Goal: Navigation & Orientation: Find specific page/section

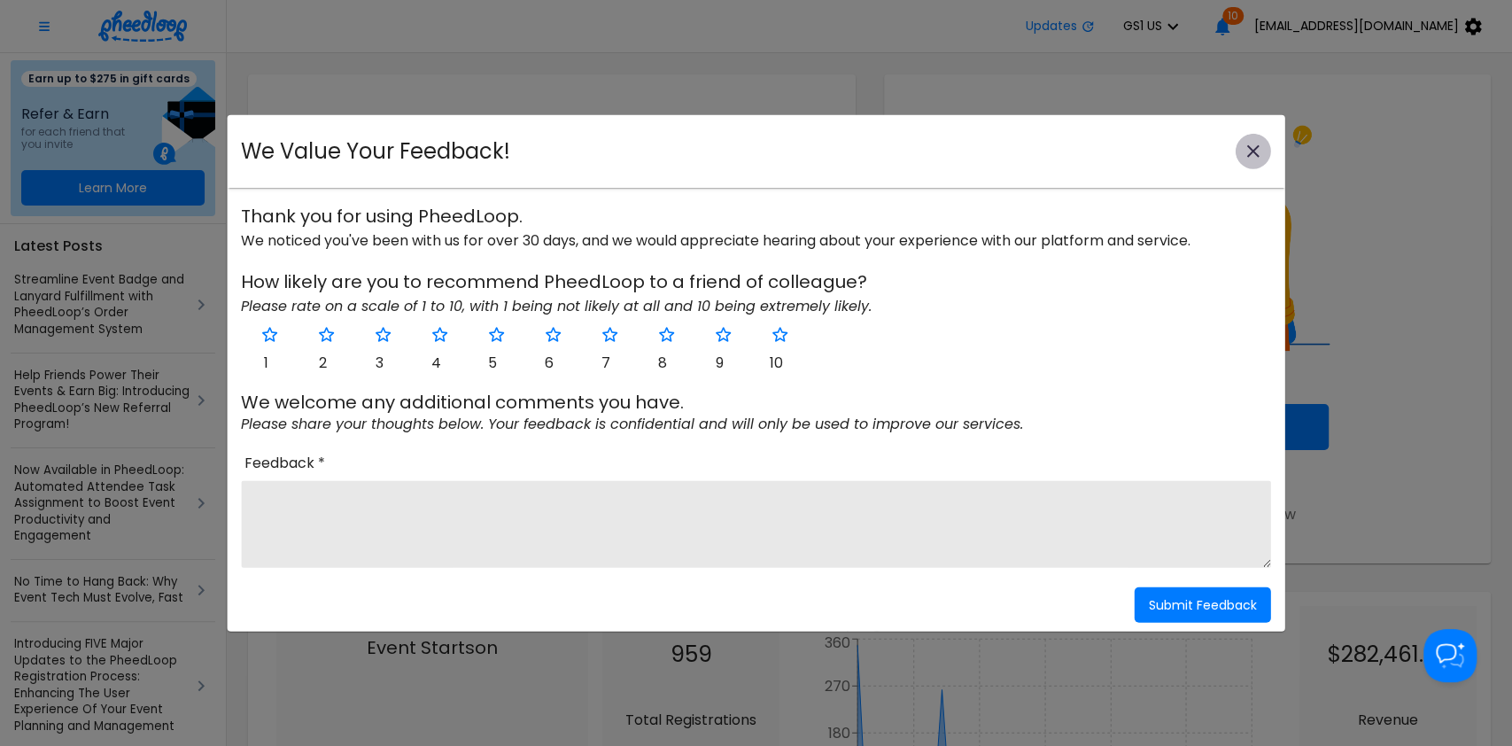
click at [1238, 157] on button "close-modal" at bounding box center [1253, 151] width 35 height 35
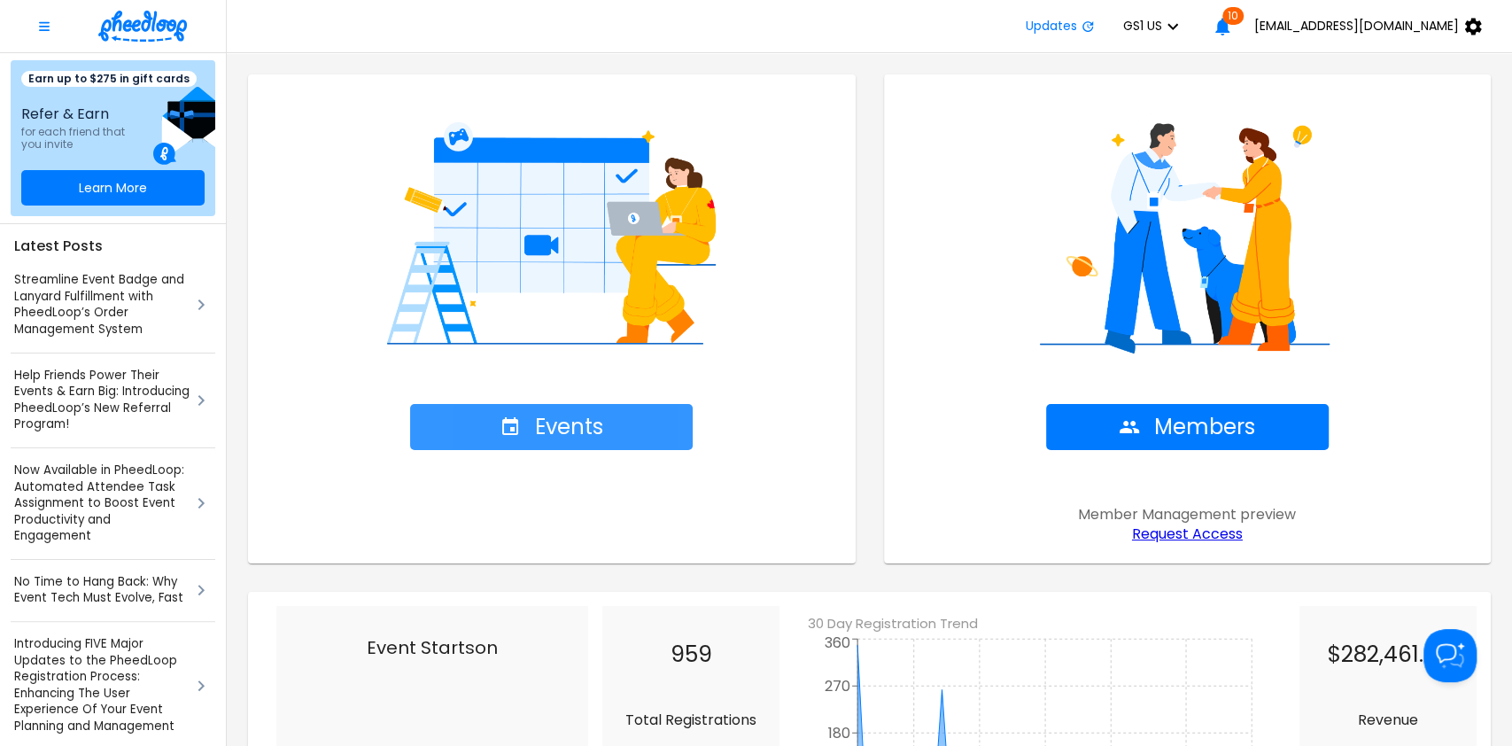
click at [604, 415] on button "Events" at bounding box center [551, 427] width 283 height 46
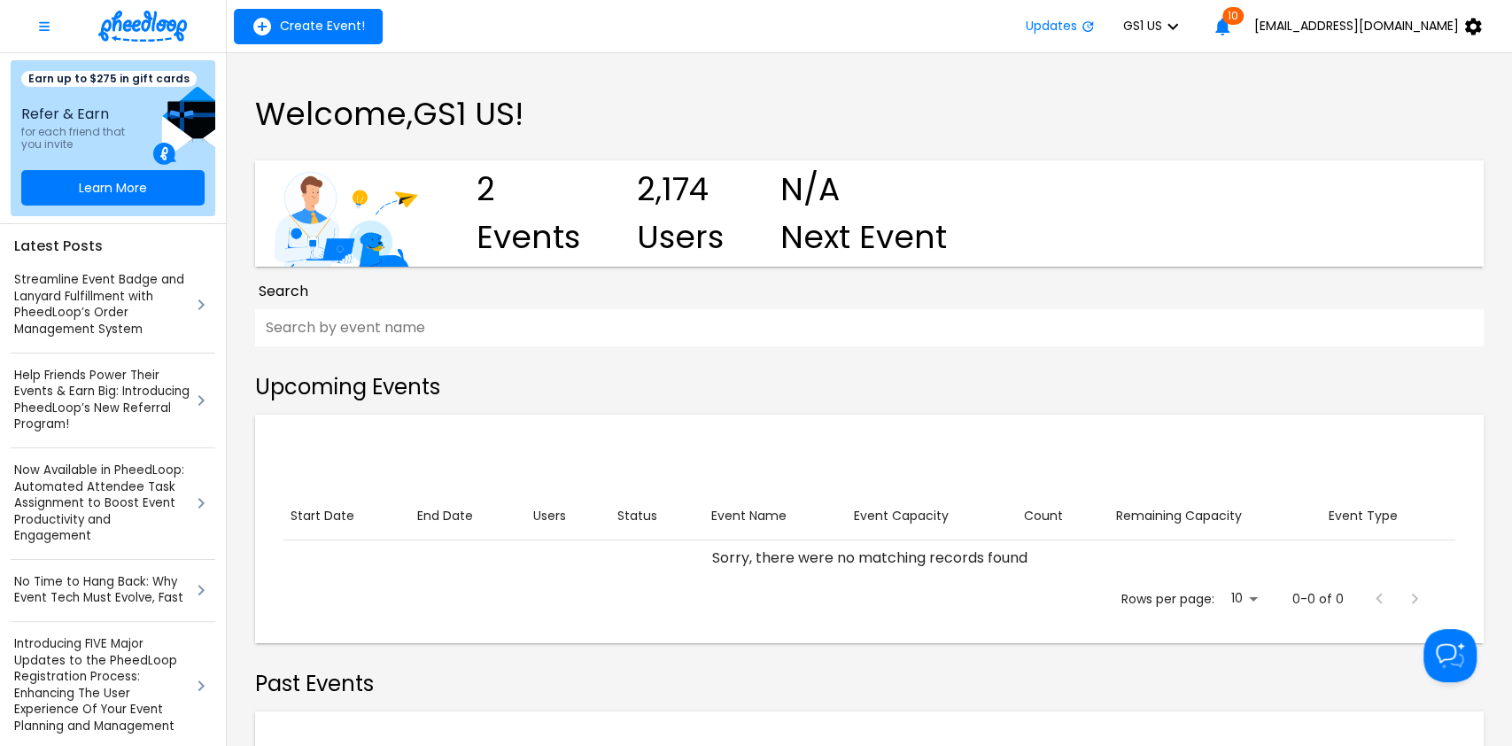
click at [1184, 16] on icon "button" at bounding box center [1172, 26] width 21 height 21
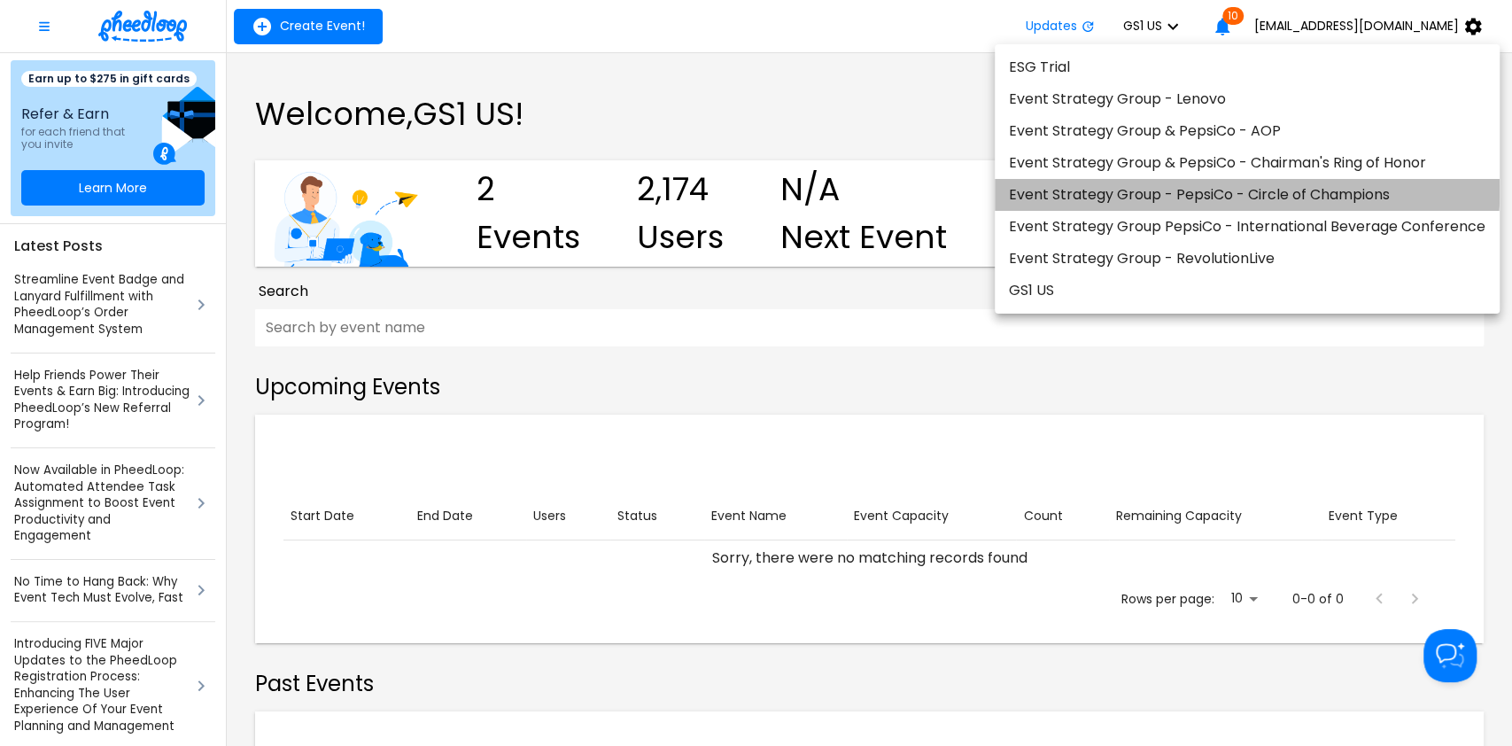
click at [1212, 192] on li "Event Strategy Group - PepsiCo - Circle of Champions" at bounding box center [1247, 195] width 505 height 32
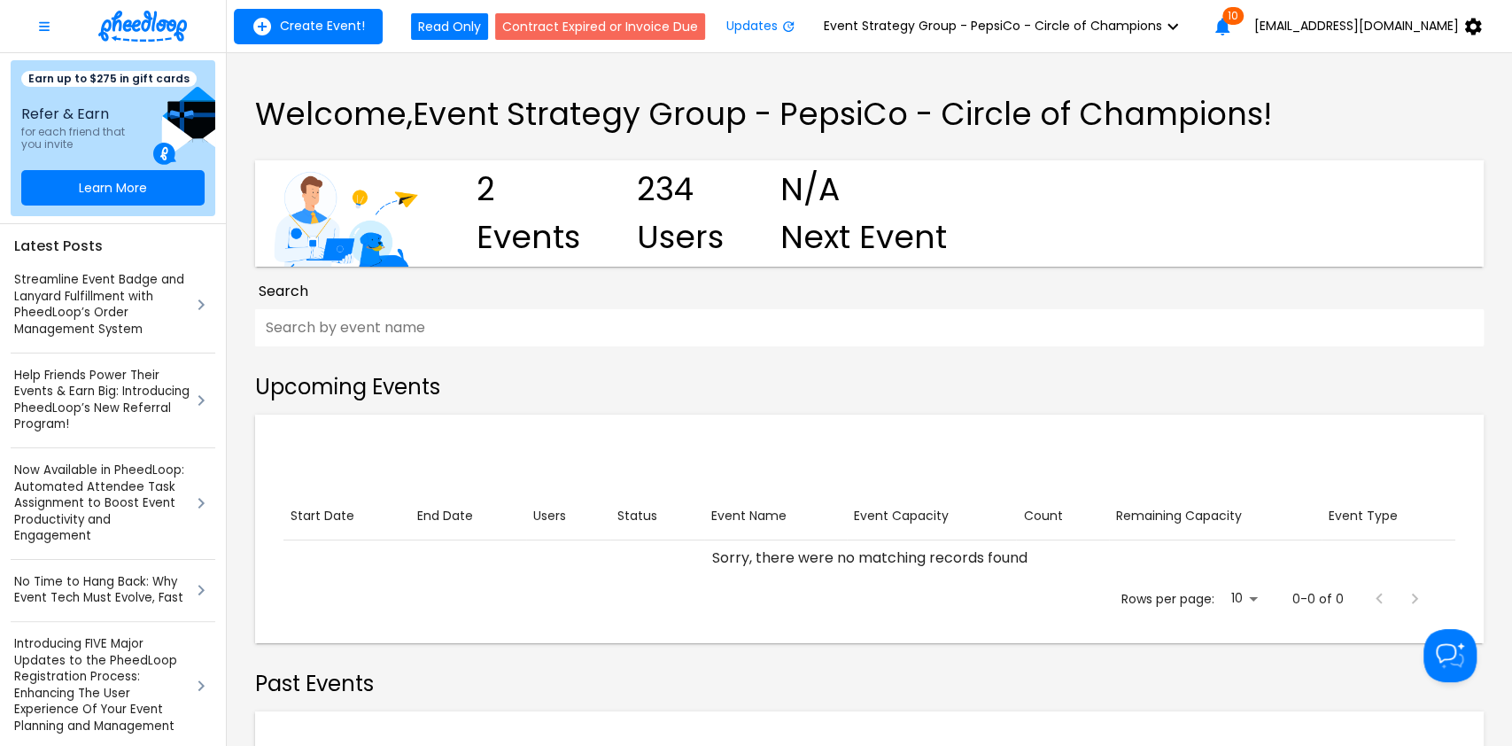
click at [1162, 22] on span "Event Strategy Group - PepsiCo - Circle of Champions" at bounding box center [993, 26] width 338 height 14
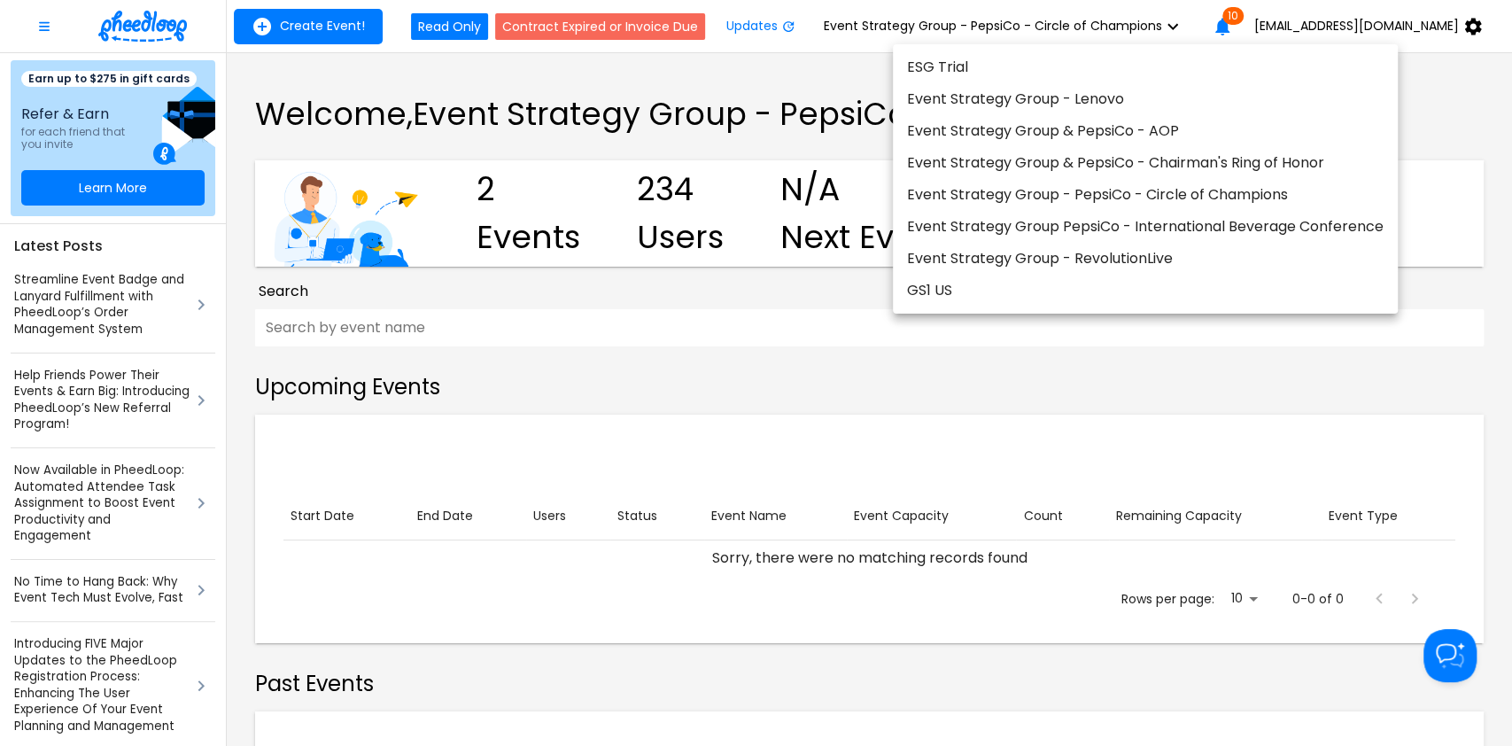
click at [957, 346] on div at bounding box center [756, 373] width 1512 height 746
